Goal: Task Accomplishment & Management: Complete application form

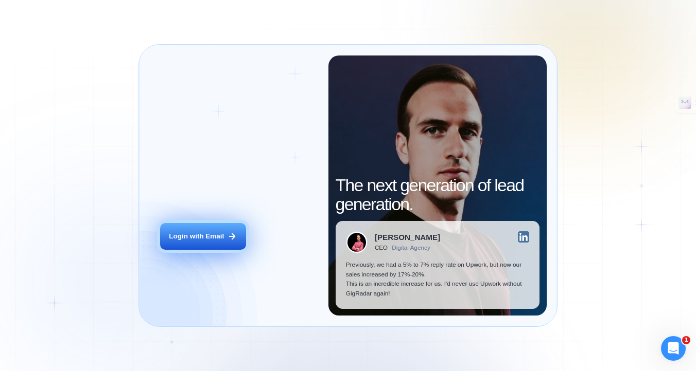
click at [216, 237] on div "Login with Email" at bounding box center [196, 237] width 55 height 10
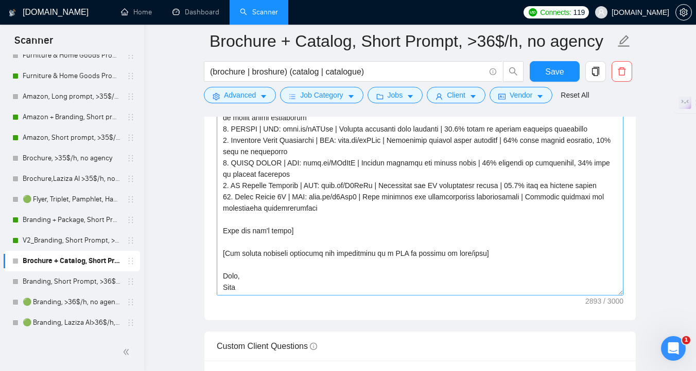
scroll to position [1281, 0]
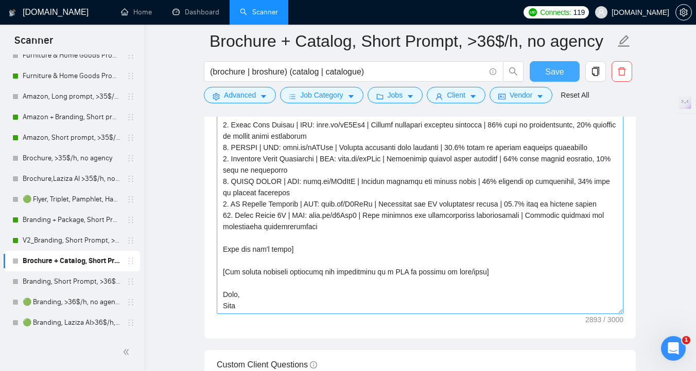
click at [556, 78] on button "Save" at bounding box center [554, 71] width 50 height 21
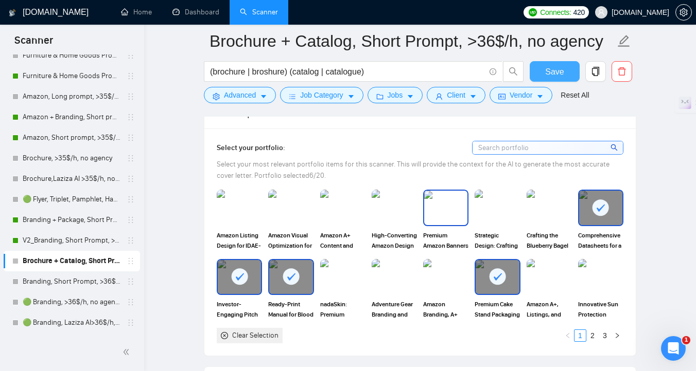
scroll to position [984, 0]
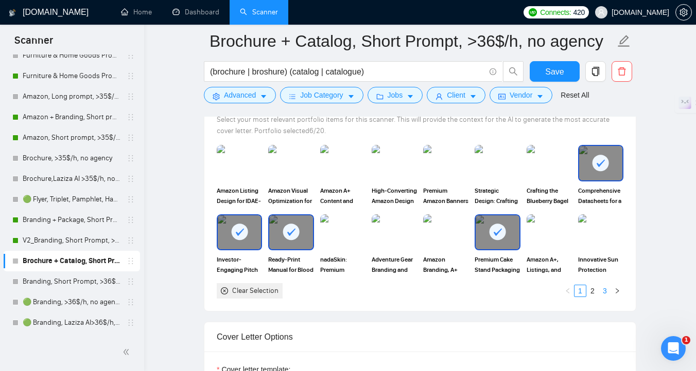
click at [607, 297] on link "3" at bounding box center [604, 291] width 11 height 11
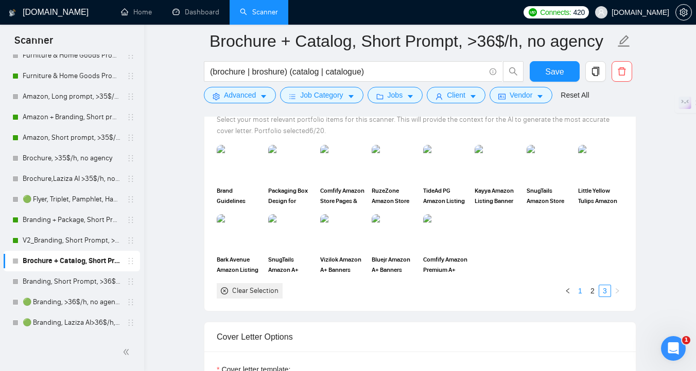
click at [582, 297] on link "1" at bounding box center [579, 291] width 11 height 11
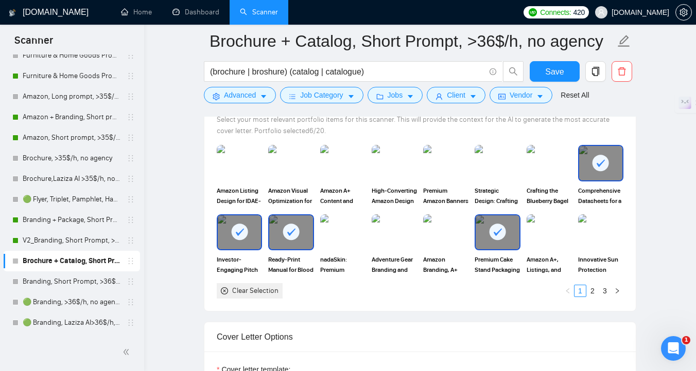
drag, startPoint x: 582, startPoint y: 309, endPoint x: 545, endPoint y: 318, distance: 37.8
click at [545, 311] on div "Select your portfolio: Select your most relevant portfolio items for this scann…" at bounding box center [419, 197] width 431 height 227
click at [57, 240] on link "V2_Branding, Short Prompt, >36$/h, no agency" at bounding box center [72, 240] width 98 height 21
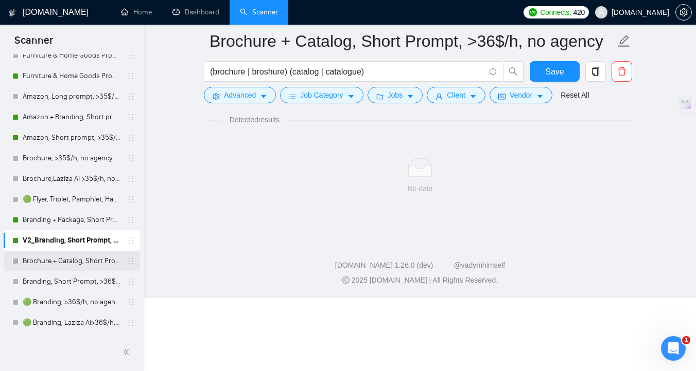
scroll to position [4, 0]
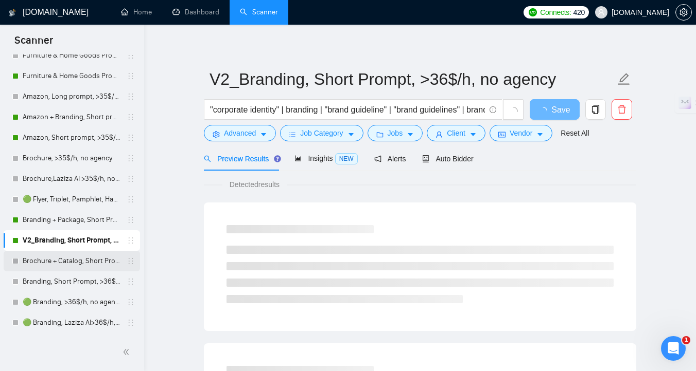
click at [81, 261] on link "Brochure + Catalog, Short Prompt, >36$/h, no agency" at bounding box center [72, 261] width 98 height 21
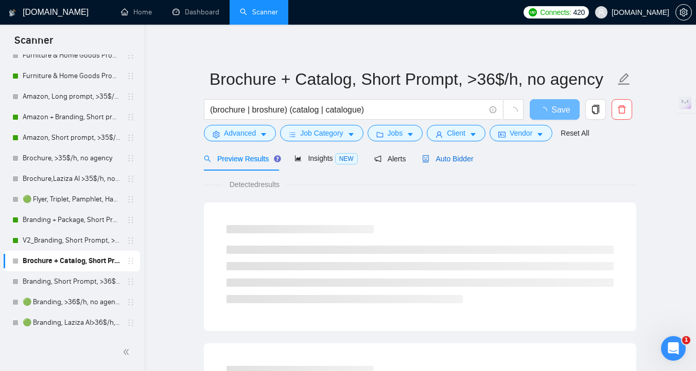
click at [442, 161] on span "Auto Bidder" at bounding box center [447, 159] width 51 height 8
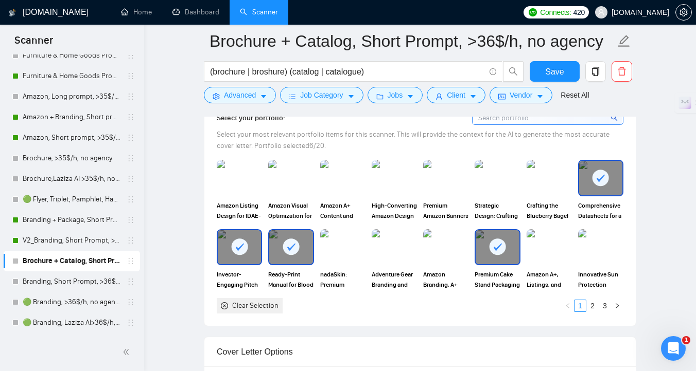
scroll to position [976, 0]
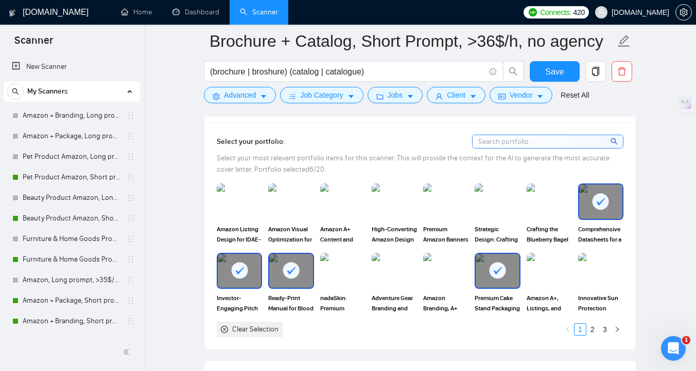
scroll to position [949, 0]
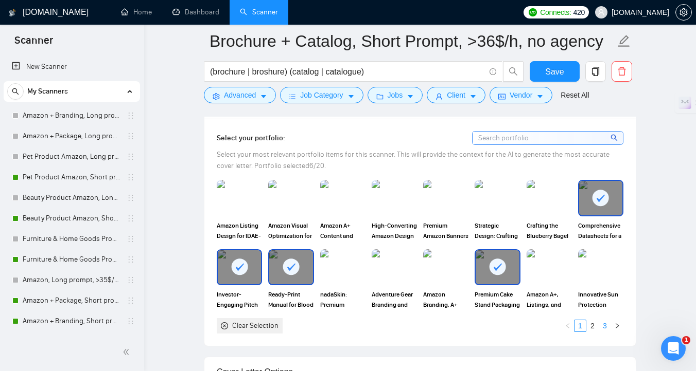
click at [609, 332] on link "3" at bounding box center [604, 326] width 11 height 11
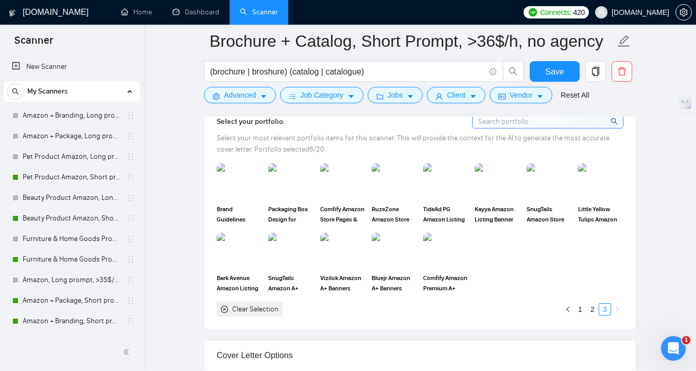
scroll to position [1013, 0]
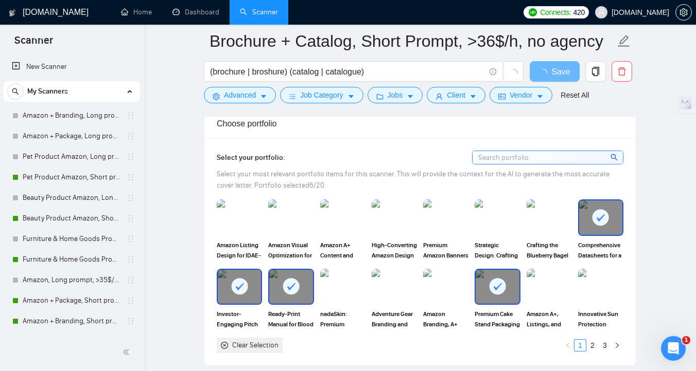
scroll to position [934, 0]
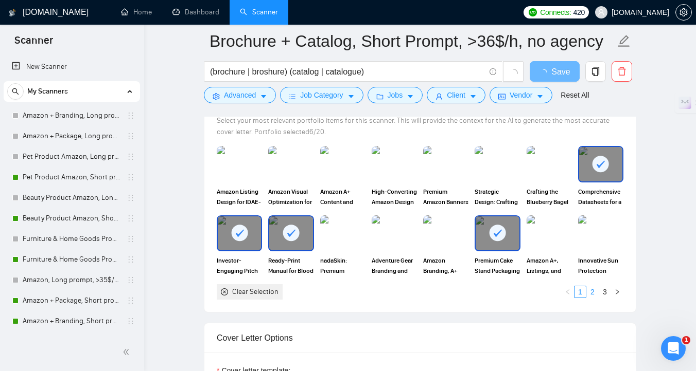
click at [593, 290] on link "2" at bounding box center [592, 292] width 11 height 11
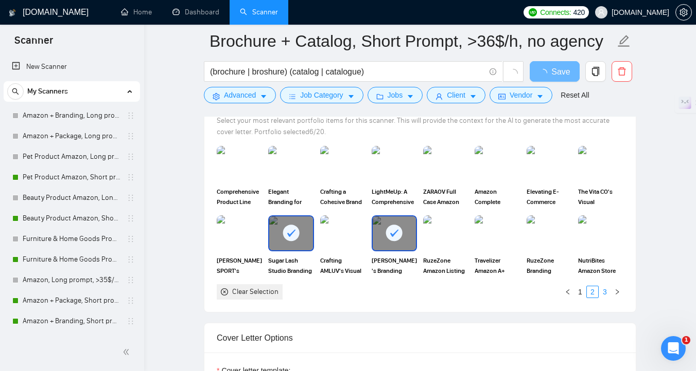
click at [605, 291] on link "3" at bounding box center [604, 292] width 11 height 11
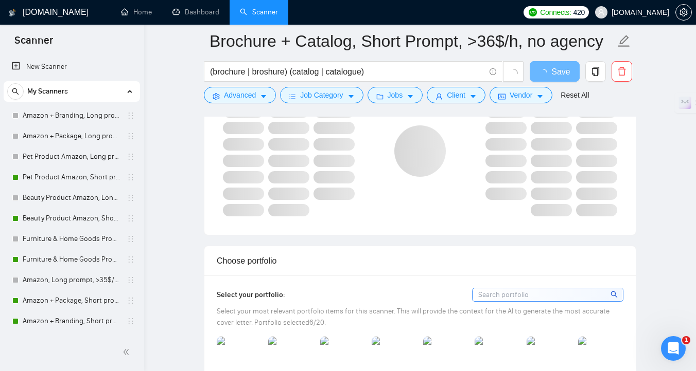
scroll to position [594, 0]
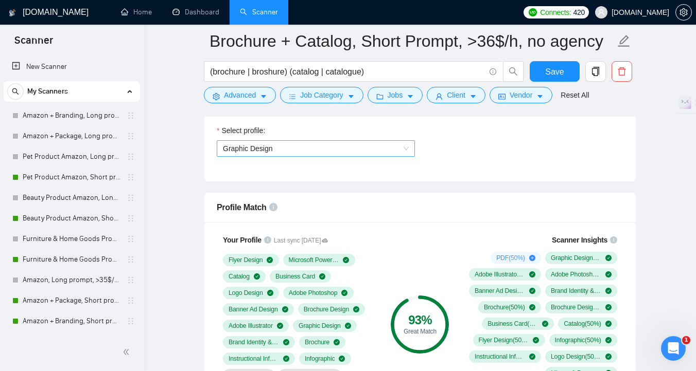
click at [312, 152] on span "Graphic Design" at bounding box center [316, 148] width 186 height 15
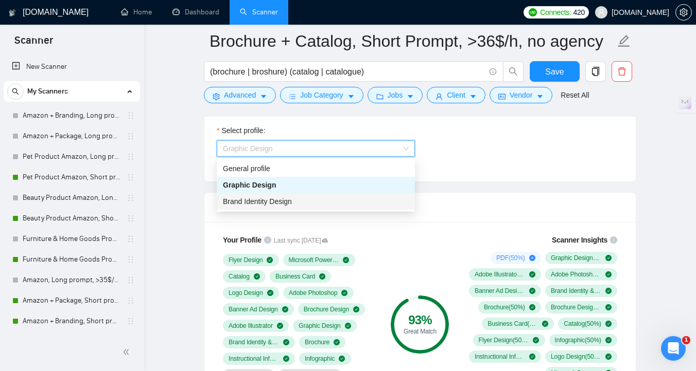
click at [317, 208] on div "Brand Identity Design" at bounding box center [316, 201] width 198 height 16
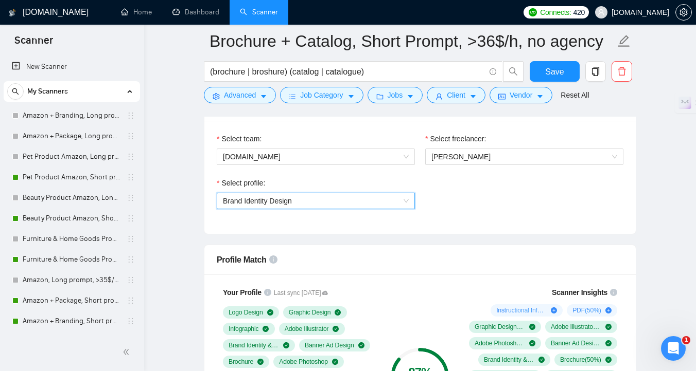
scroll to position [463, 0]
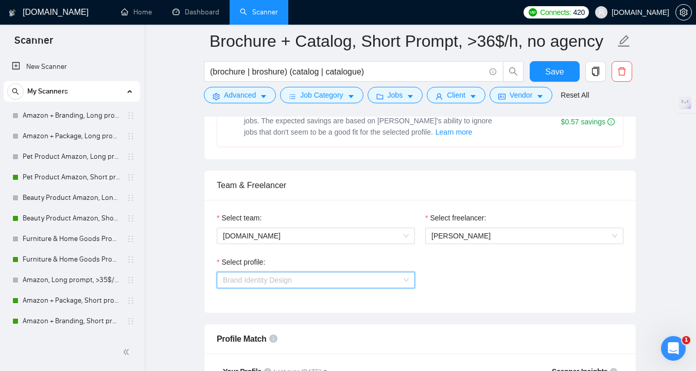
click at [299, 281] on span "Brand Identity Design" at bounding box center [316, 280] width 186 height 15
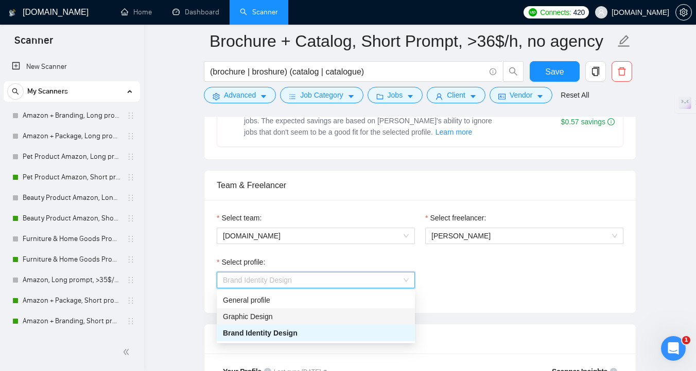
click at [302, 319] on div "Graphic Design" at bounding box center [316, 316] width 186 height 11
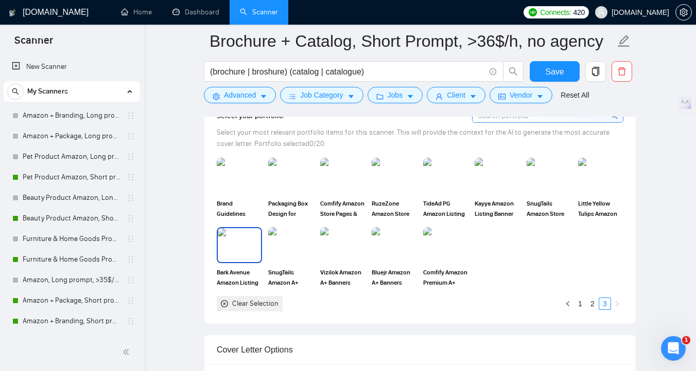
scroll to position [1020, 0]
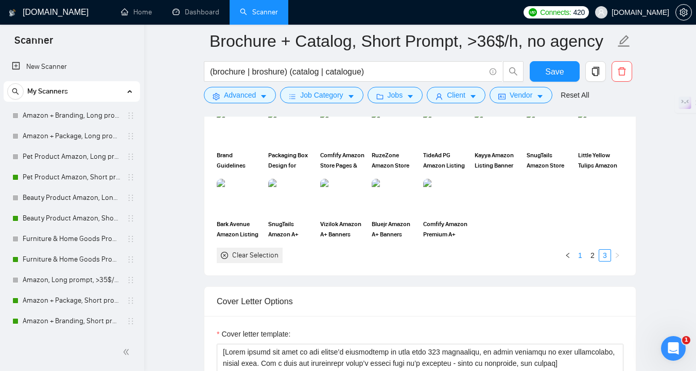
click at [583, 261] on link "1" at bounding box center [579, 255] width 11 height 11
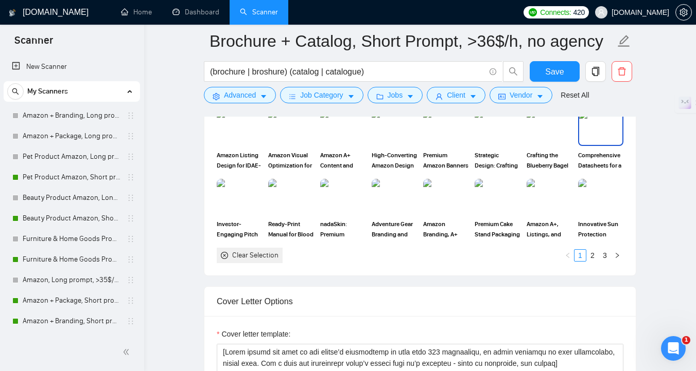
click at [600, 145] on img at bounding box center [600, 128] width 43 height 34
click at [304, 214] on img at bounding box center [290, 197] width 43 height 34
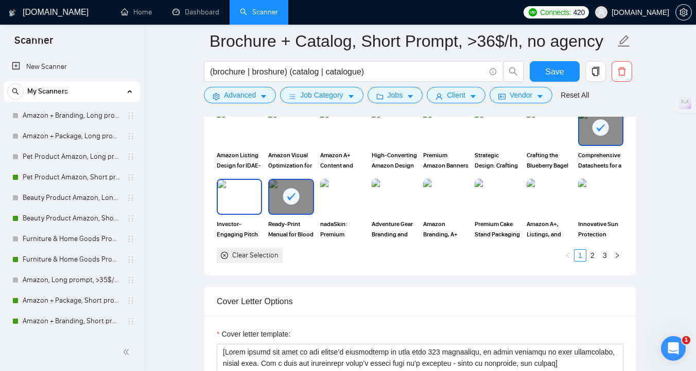
click at [254, 214] on img at bounding box center [239, 197] width 43 height 34
click at [352, 214] on img at bounding box center [342, 197] width 43 height 34
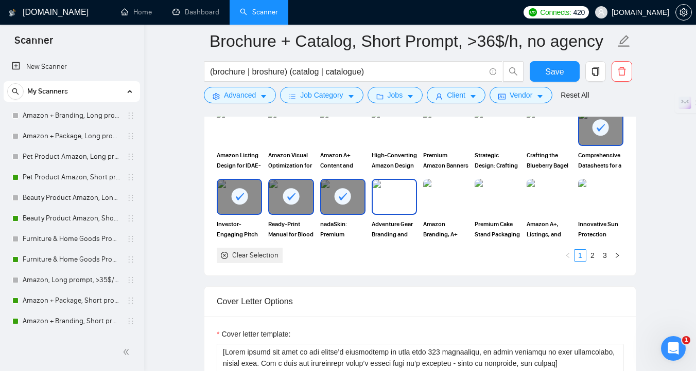
click at [397, 214] on img at bounding box center [393, 197] width 43 height 34
click at [500, 214] on img at bounding box center [496, 197] width 43 height 34
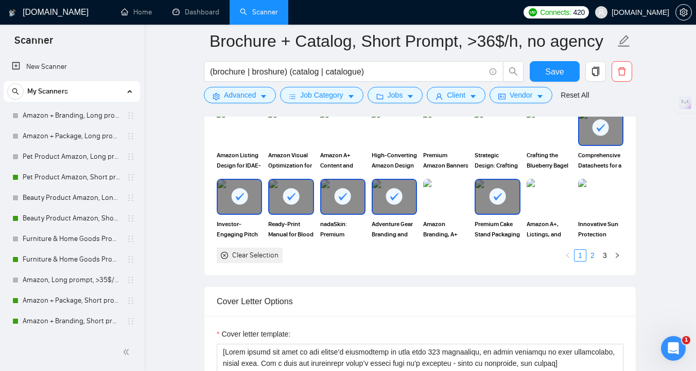
click at [589, 261] on link "2" at bounding box center [592, 255] width 11 height 11
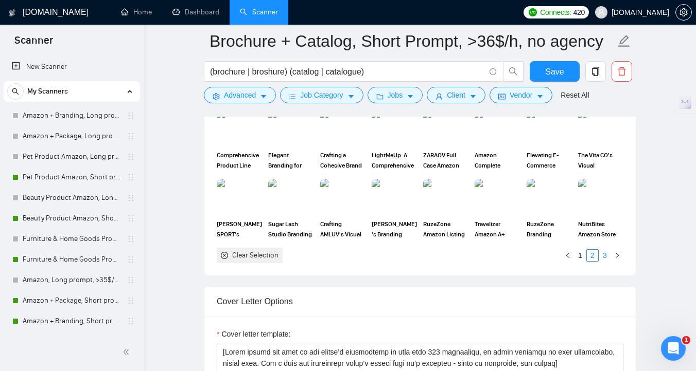
click at [606, 261] on link "3" at bounding box center [604, 255] width 11 height 11
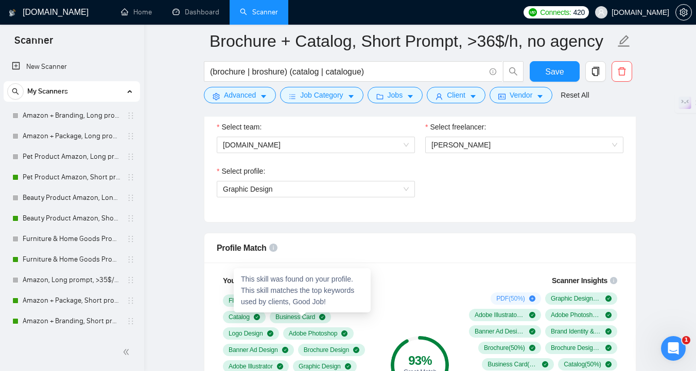
scroll to position [519, 0]
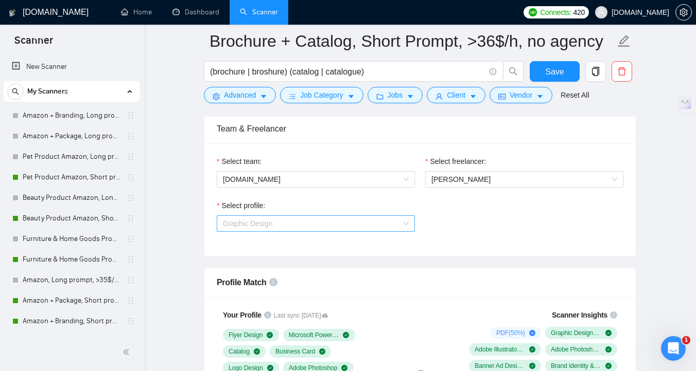
click at [276, 223] on span "Graphic Design" at bounding box center [316, 223] width 186 height 15
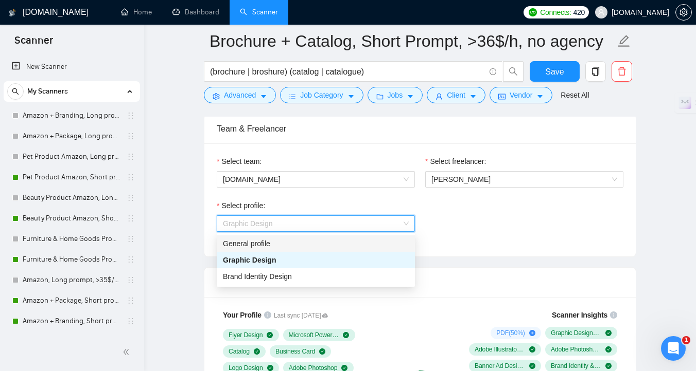
click at [274, 245] on div "General profile" at bounding box center [316, 243] width 186 height 11
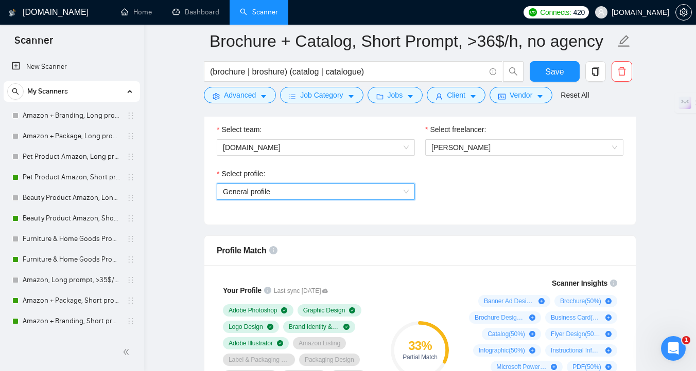
scroll to position [494, 0]
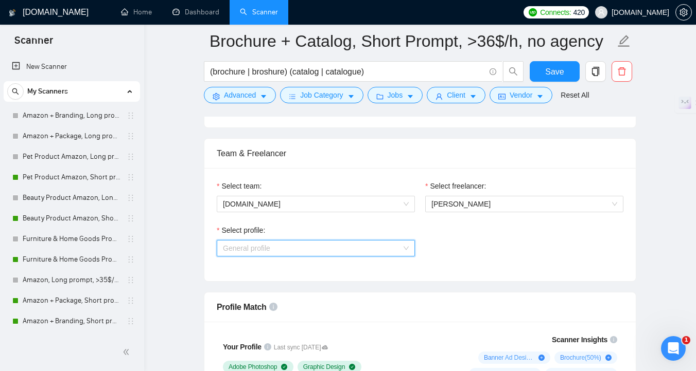
click at [350, 247] on span "General profile" at bounding box center [316, 248] width 186 height 15
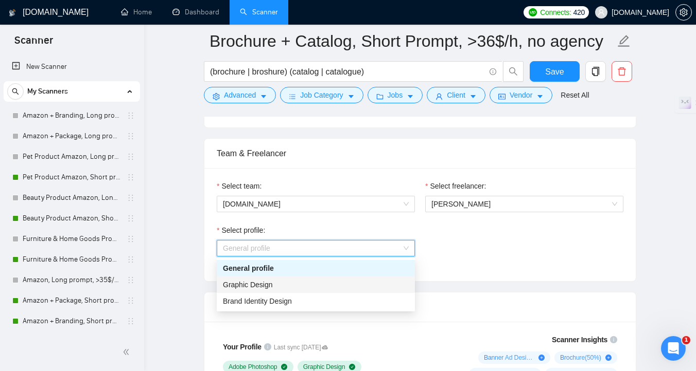
click at [353, 279] on div "Graphic Design" at bounding box center [316, 284] width 186 height 11
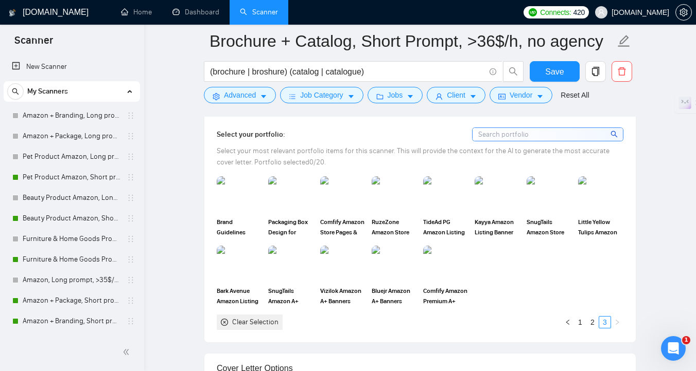
scroll to position [953, 0]
click at [302, 211] on img at bounding box center [290, 194] width 43 height 34
click at [591, 328] on link "2" at bounding box center [592, 321] width 11 height 11
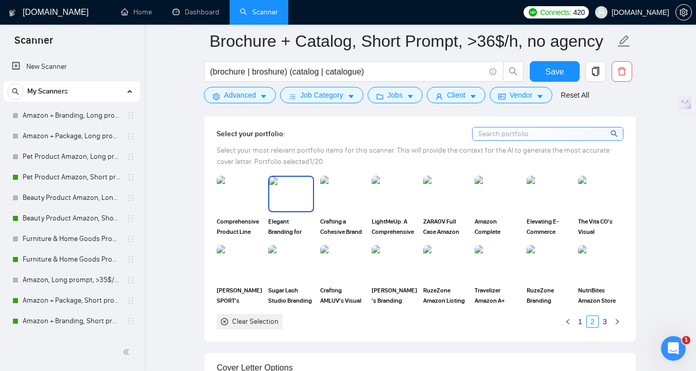
click at [293, 211] on img at bounding box center [290, 194] width 43 height 34
click at [293, 275] on img at bounding box center [290, 263] width 43 height 34
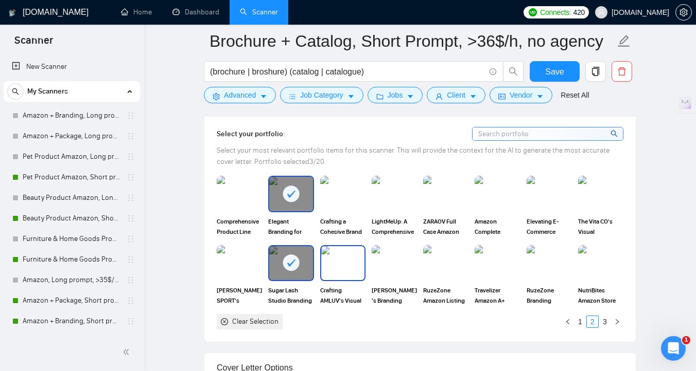
click at [345, 275] on img at bounding box center [342, 263] width 43 height 34
click at [380, 275] on img at bounding box center [393, 263] width 43 height 34
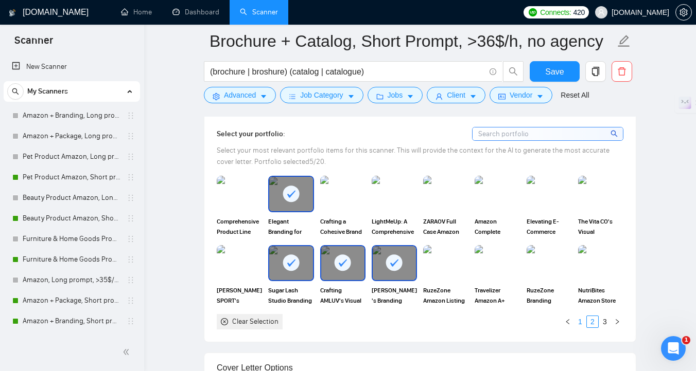
click at [578, 328] on link "1" at bounding box center [579, 321] width 11 height 11
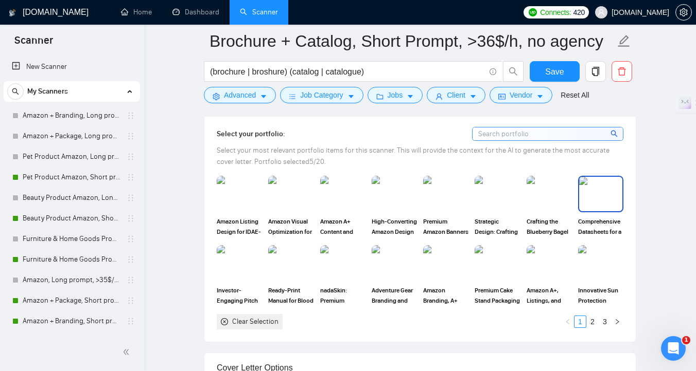
click at [590, 206] on img at bounding box center [600, 194] width 43 height 34
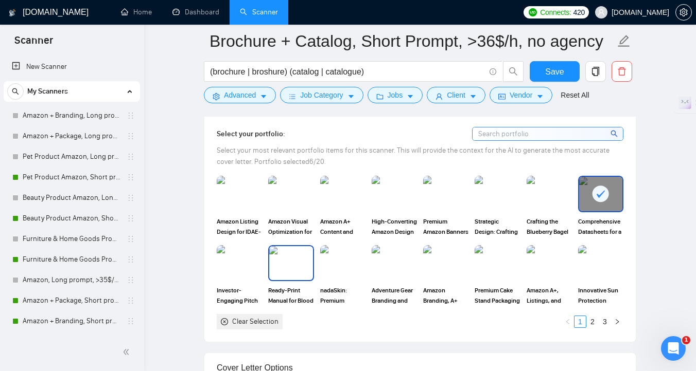
click at [295, 280] on img at bounding box center [290, 263] width 43 height 34
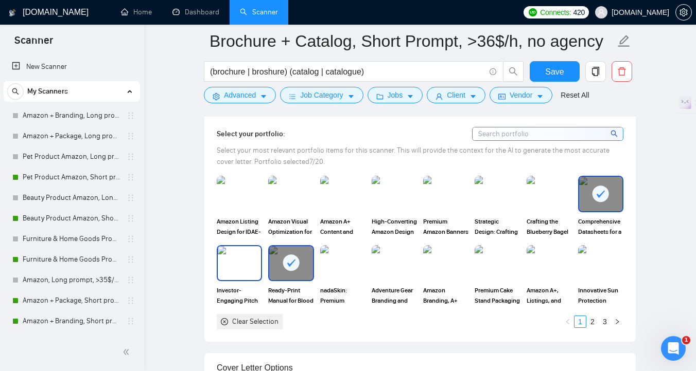
click at [230, 280] on img at bounding box center [239, 263] width 43 height 34
click at [332, 280] on img at bounding box center [342, 263] width 43 height 34
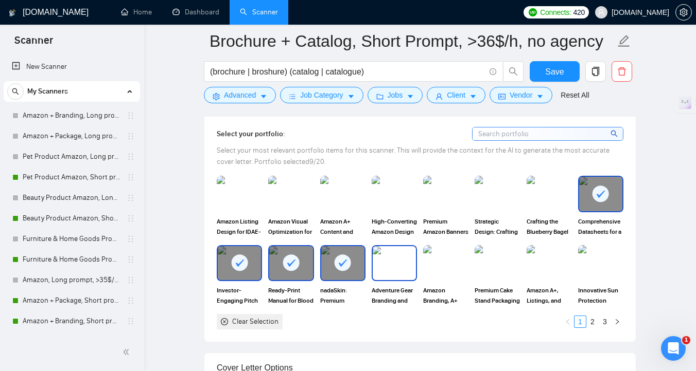
click at [377, 280] on img at bounding box center [393, 263] width 43 height 34
click at [499, 280] on img at bounding box center [496, 263] width 43 height 34
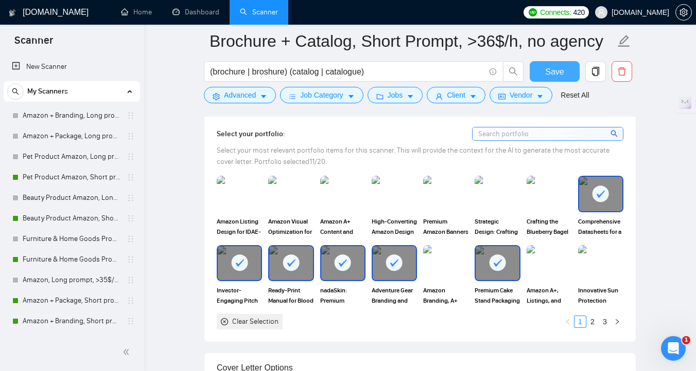
click at [562, 71] on span "Save" at bounding box center [554, 71] width 19 height 13
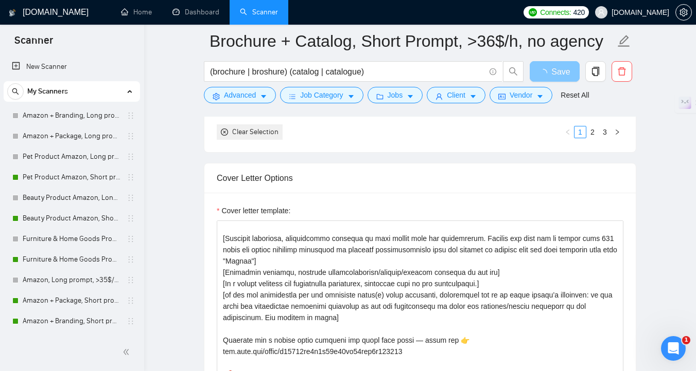
scroll to position [127, 0]
